Goal: Navigation & Orientation: Find specific page/section

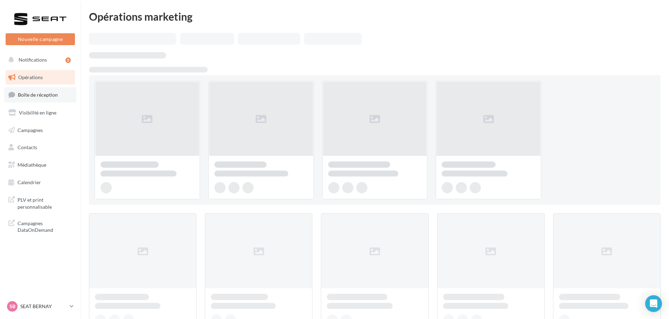
click at [30, 97] on span "Boîte de réception" at bounding box center [38, 95] width 40 height 6
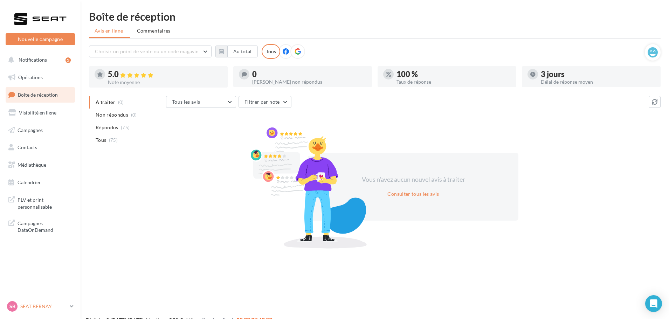
click at [53, 304] on p "SEAT BERNAY" at bounding box center [43, 306] width 47 height 7
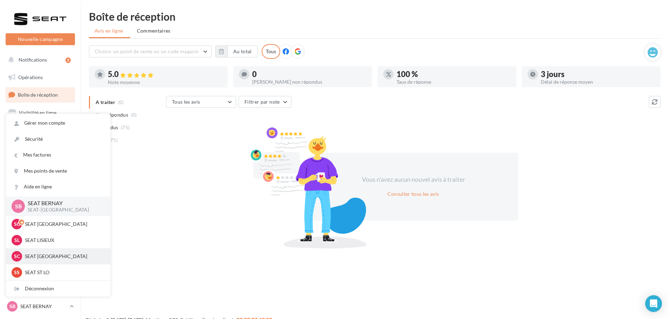
click at [56, 256] on p "SEAT [GEOGRAPHIC_DATA]" at bounding box center [63, 256] width 77 height 7
